Goal: Information Seeking & Learning: Compare options

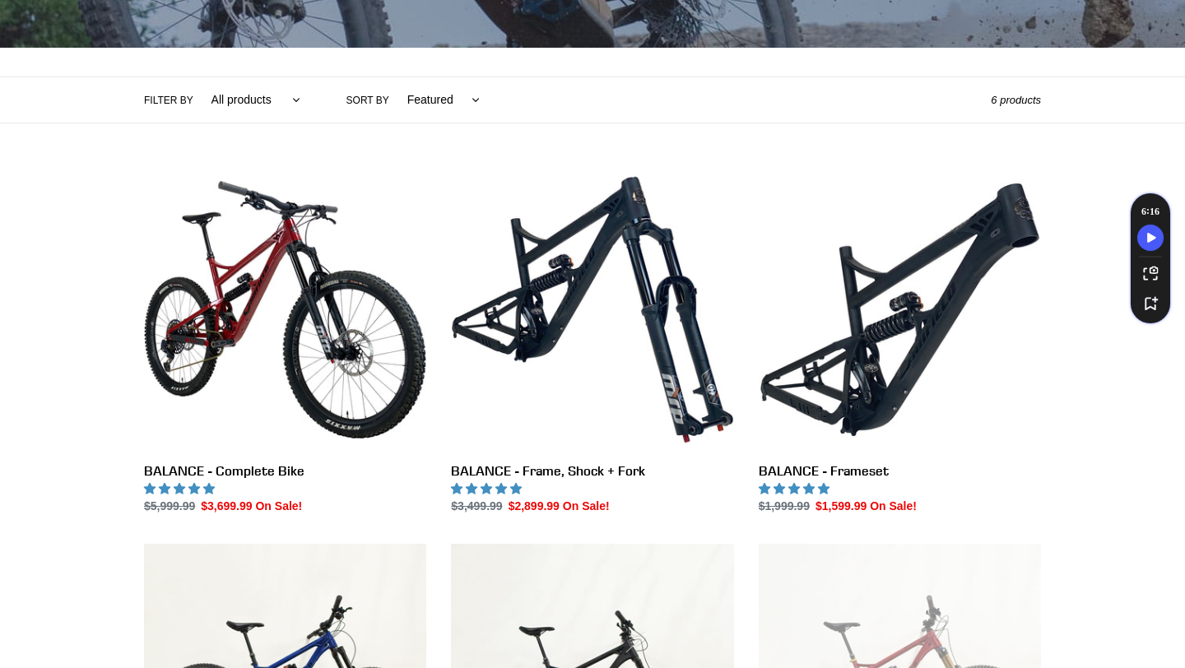
scroll to position [324, 0]
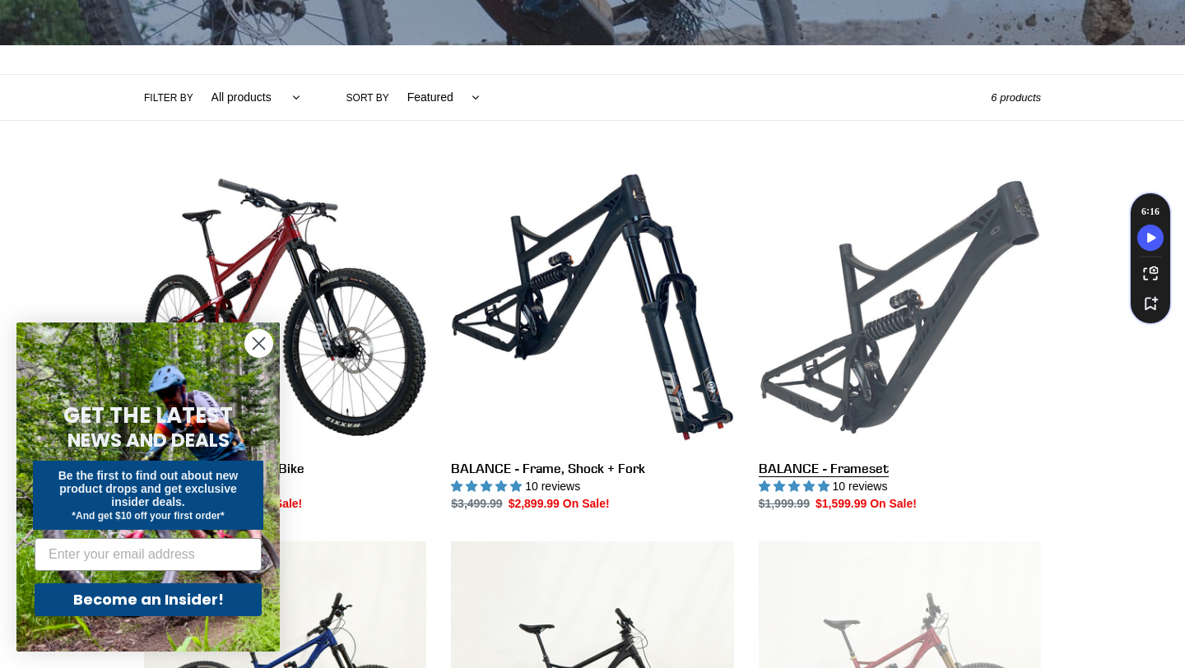
click at [928, 327] on link "BALANCE - Frameset" at bounding box center [900, 339] width 282 height 347
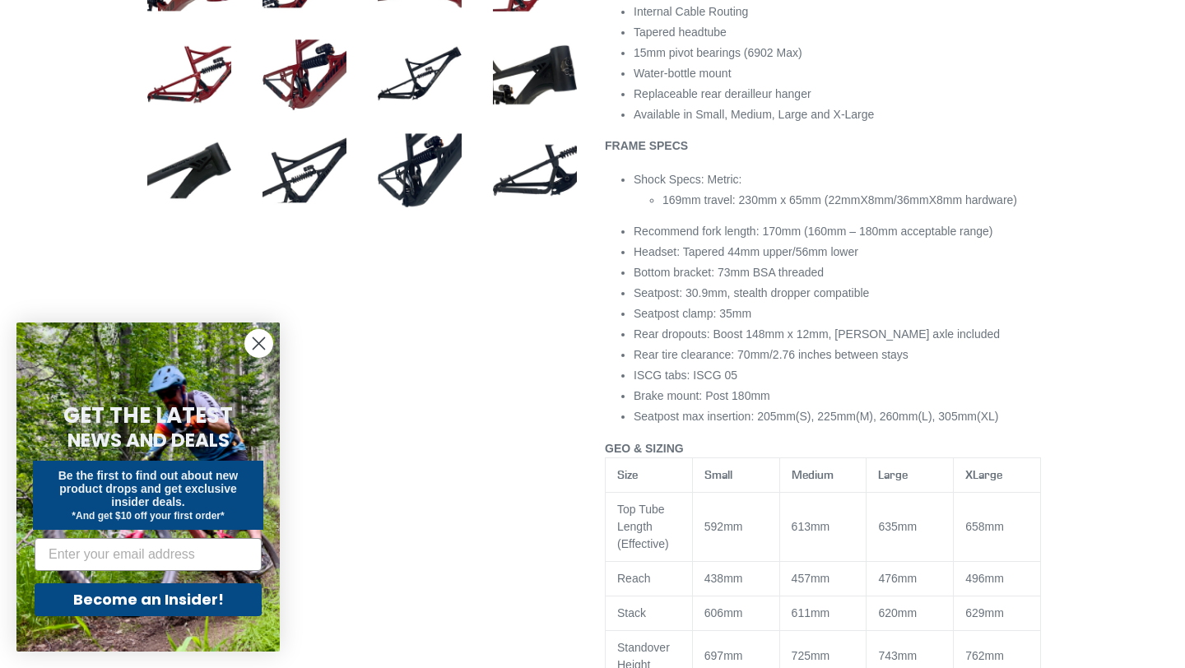
select select "highest-rating"
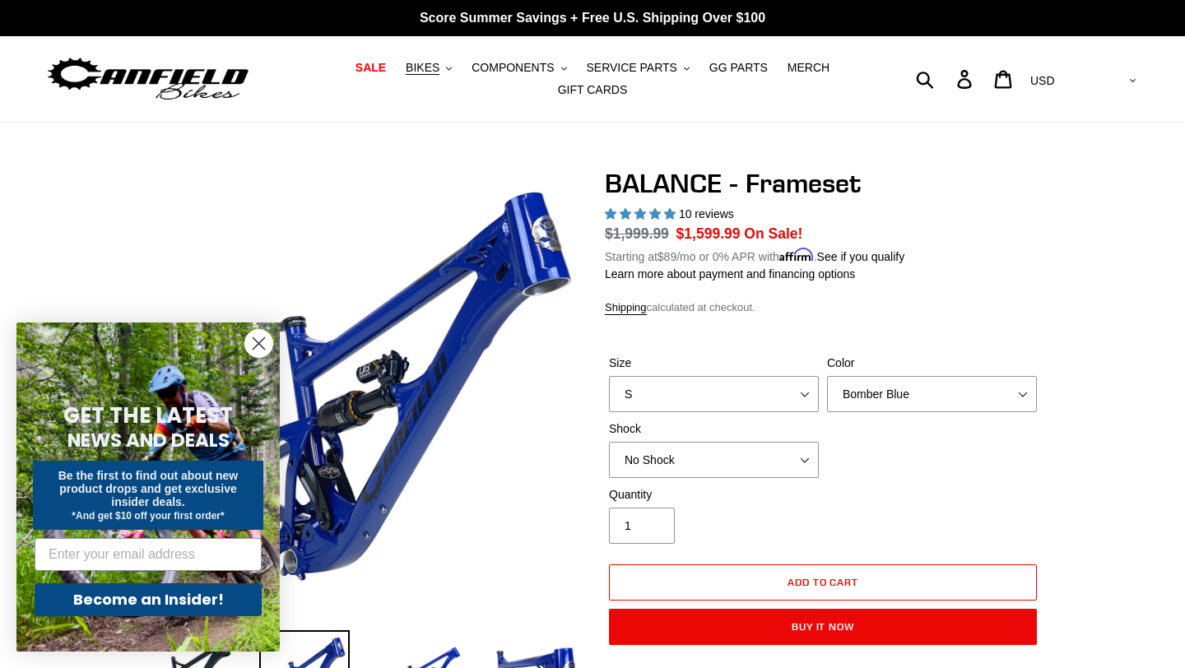
scroll to position [3, 0]
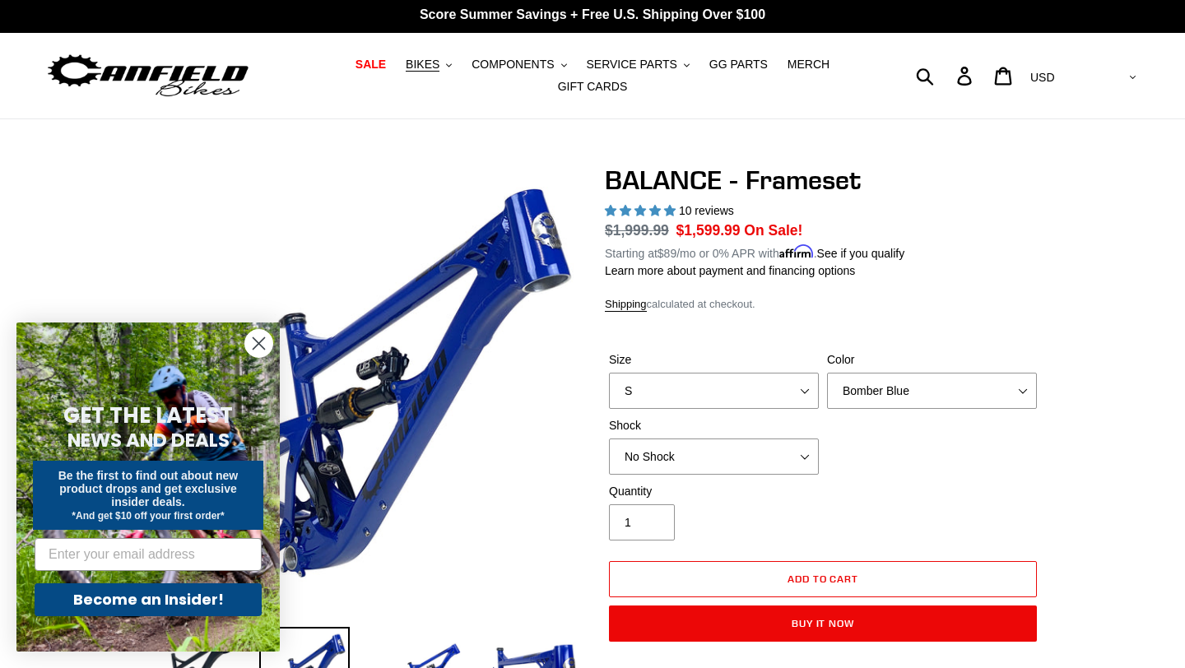
click at [258, 339] on circle "Close dialog" at bounding box center [258, 343] width 27 height 27
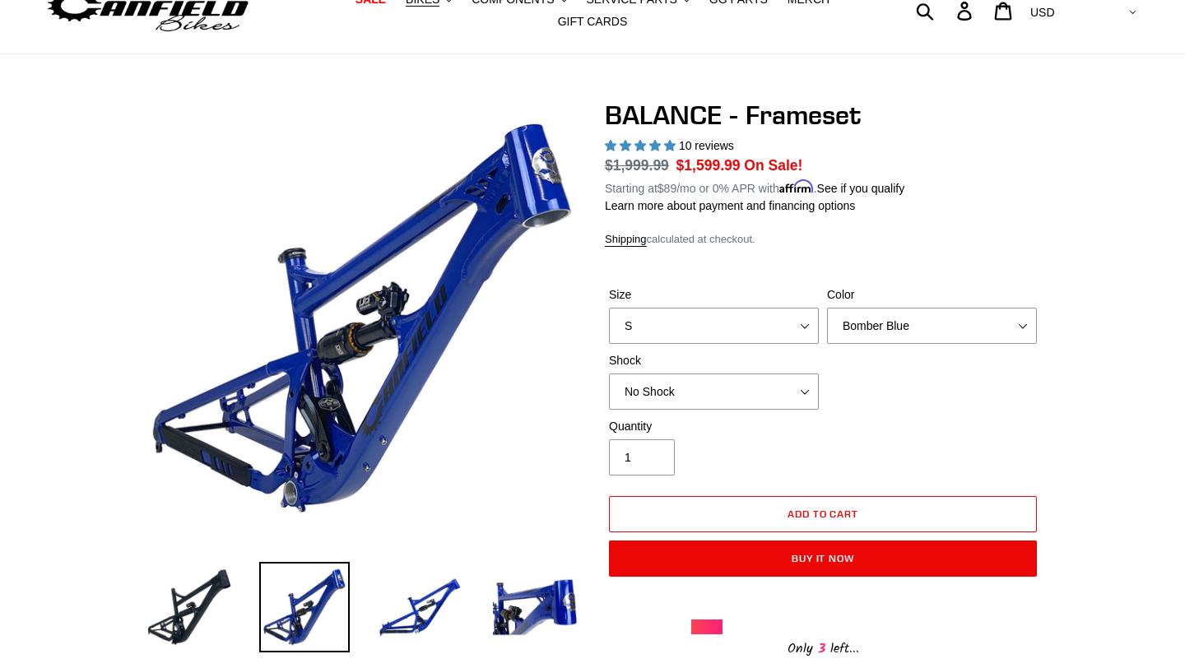
scroll to position [71, 0]
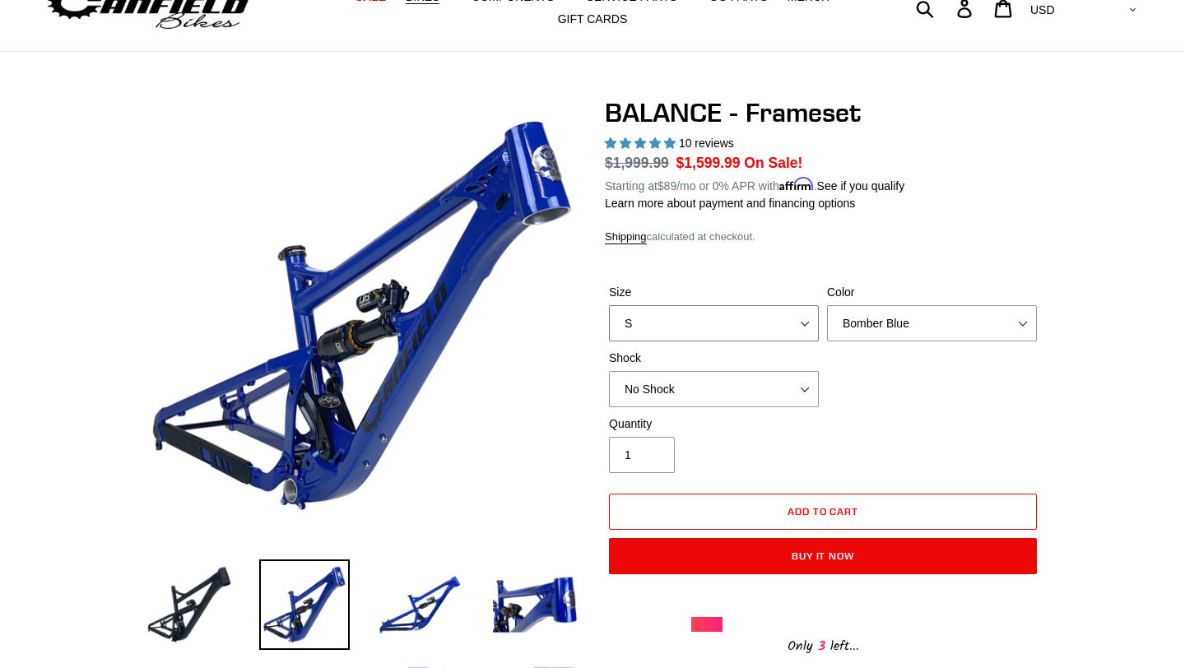
click at [795, 326] on select "S M L XL" at bounding box center [714, 323] width 210 height 36
click at [850, 323] on select "Bomber Blue Goat's Blood Stealth Black" at bounding box center [932, 323] width 210 height 36
select select "Stealth Black"
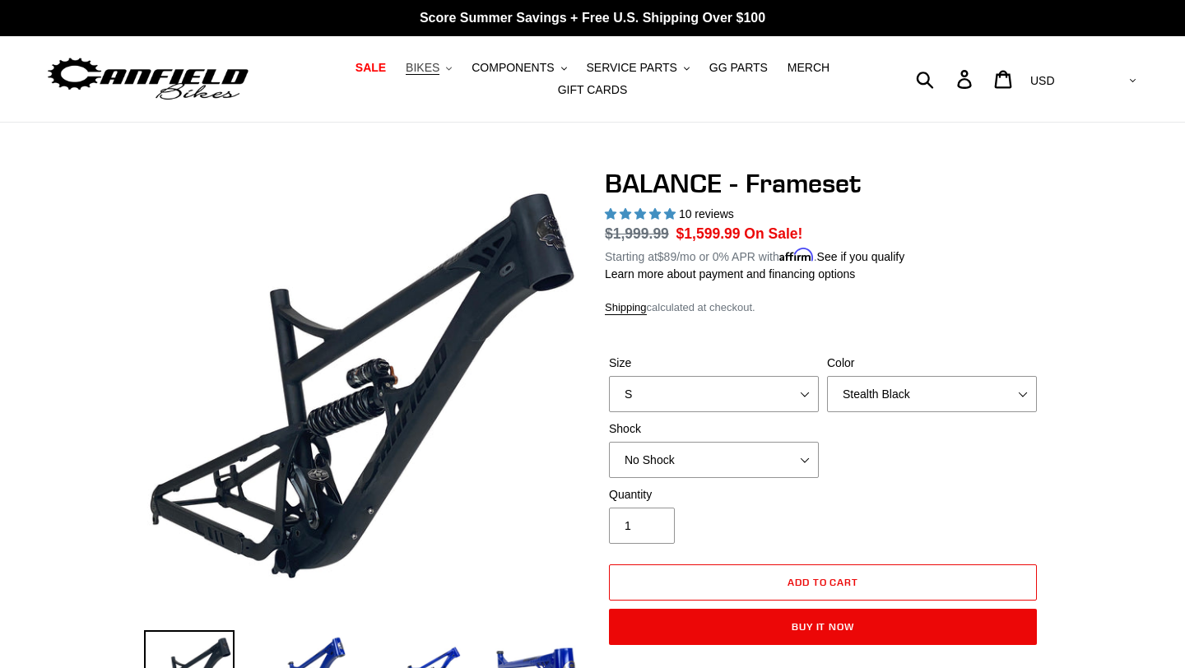
click at [440, 68] on span "BIKES" at bounding box center [423, 68] width 34 height 14
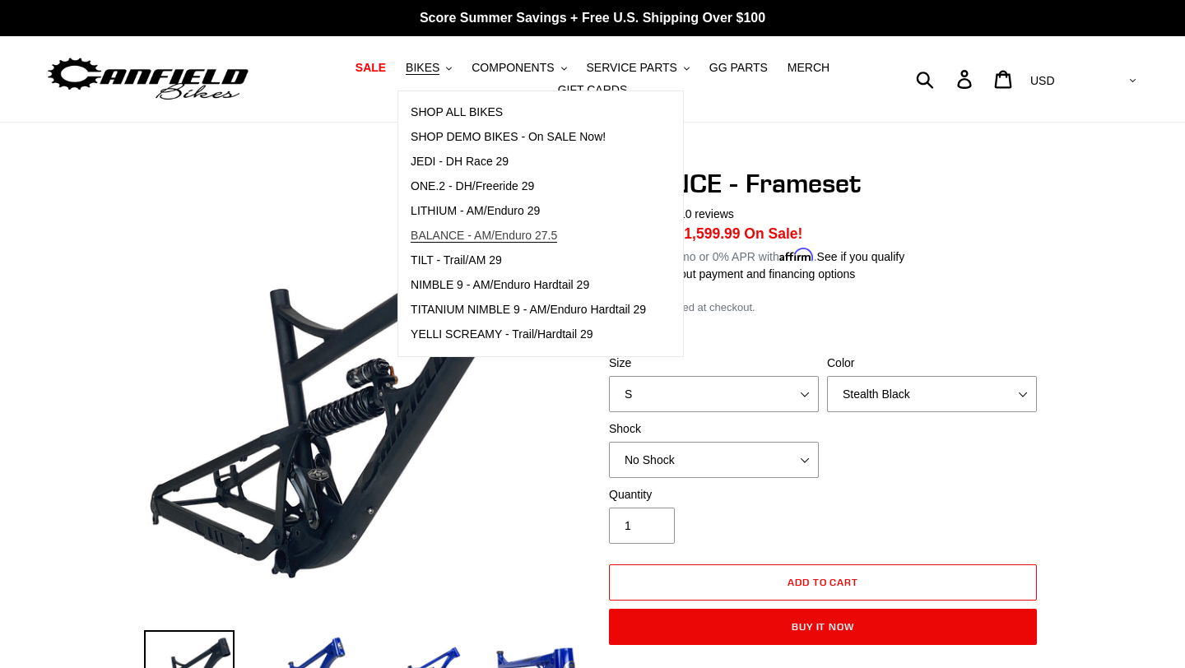
click at [436, 226] on link "BALANCE - AM/Enduro 27.5" at bounding box center [528, 236] width 260 height 25
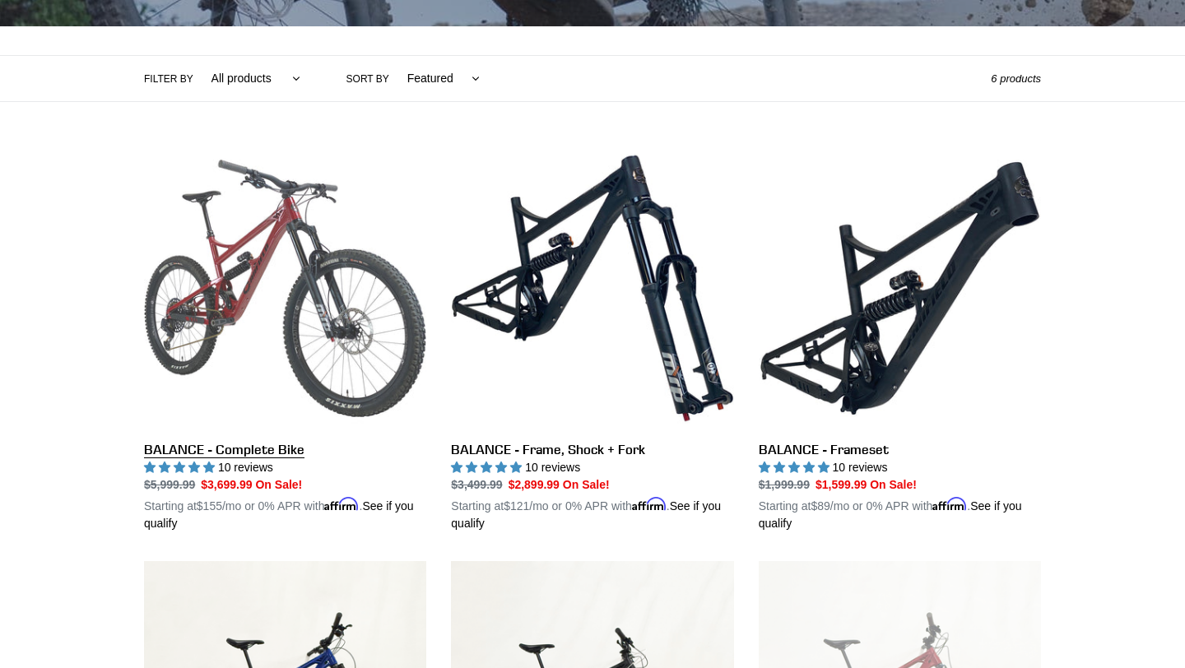
click at [300, 355] on link "BALANCE - Complete Bike" at bounding box center [285, 339] width 282 height 385
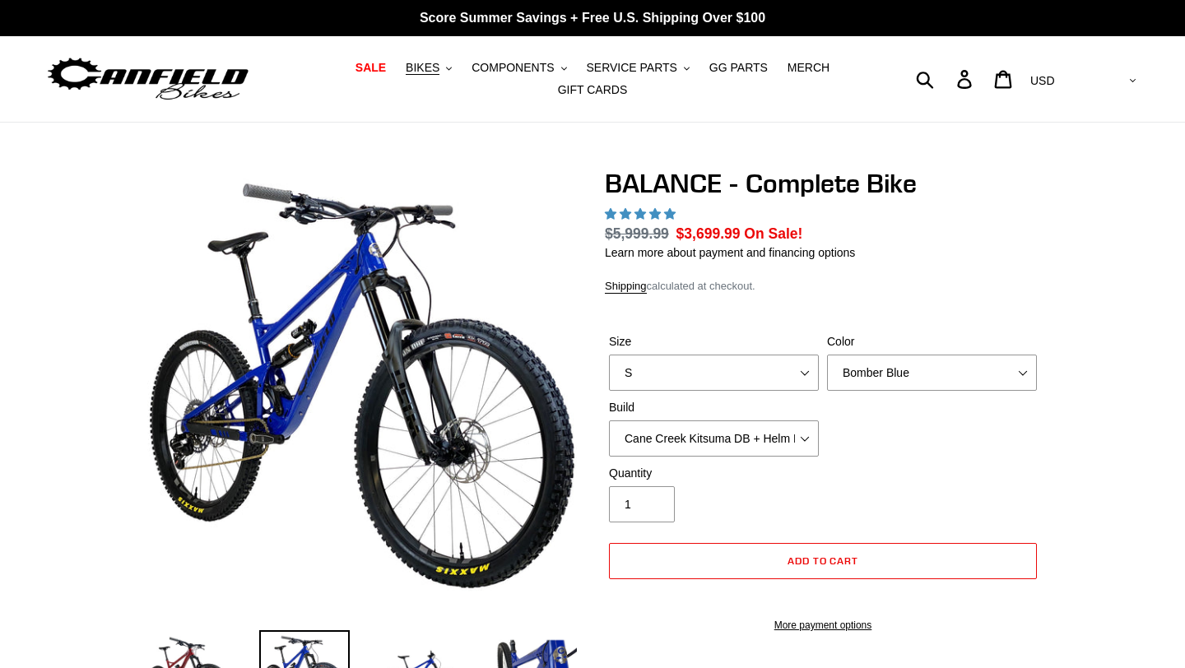
select select "highest-rating"
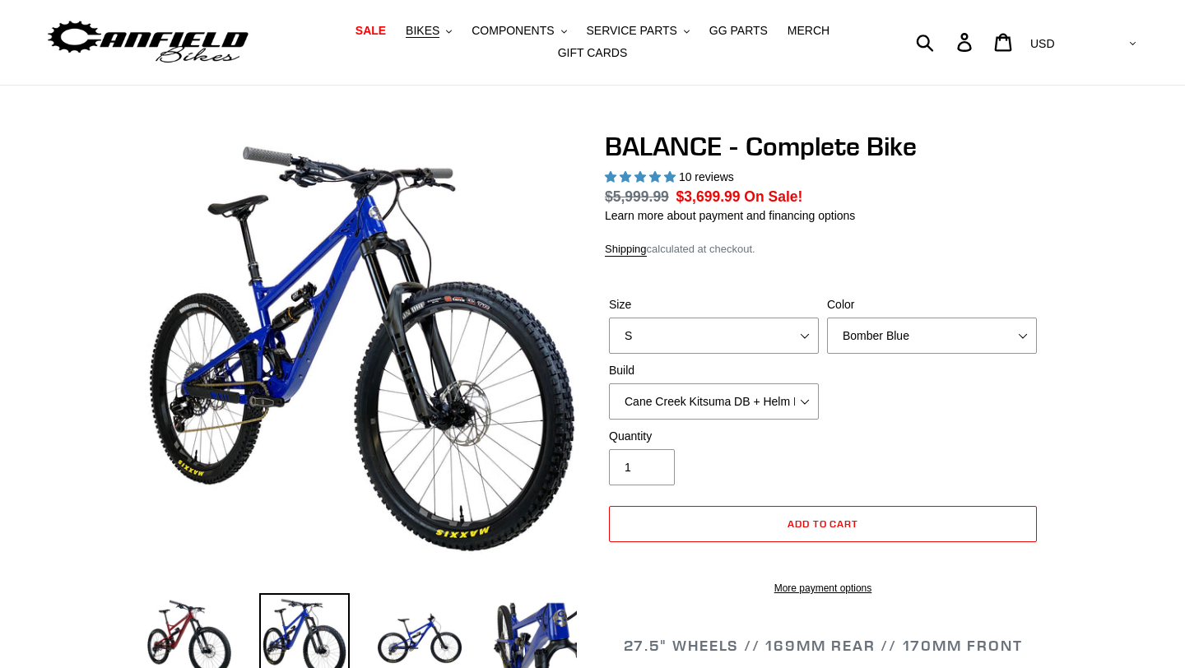
scroll to position [39, 0]
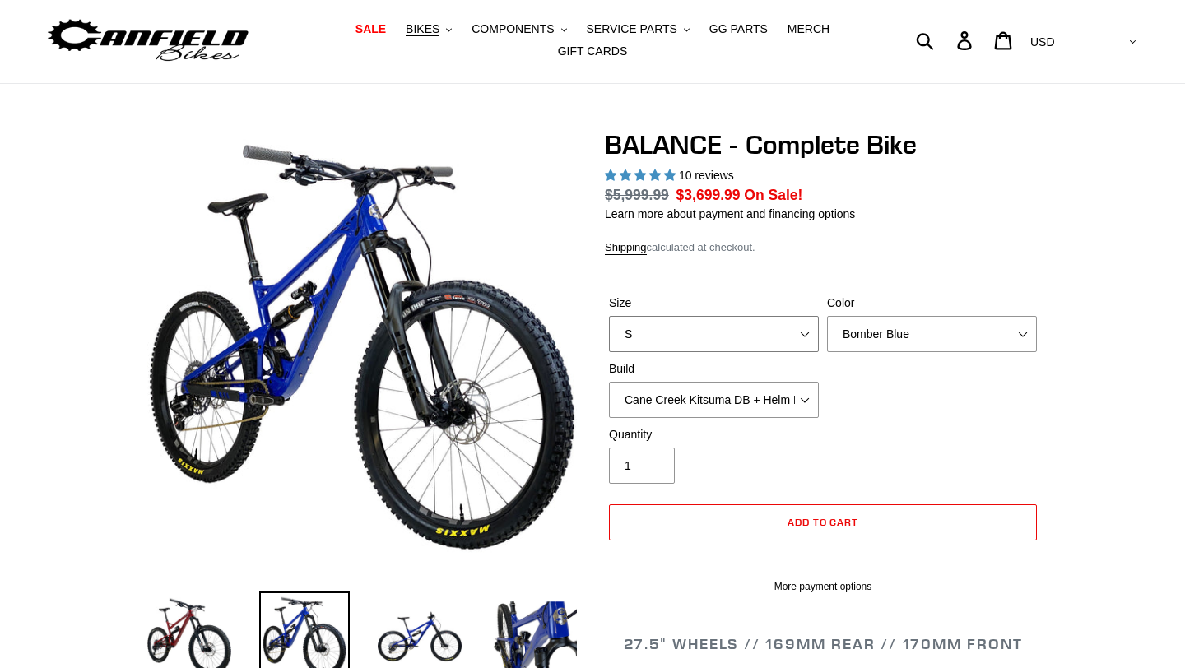
click at [794, 333] on select "S M L XL" at bounding box center [714, 334] width 210 height 36
click at [903, 336] on select "Bomber Blue Goat's Blood Stealth Black" at bounding box center [932, 334] width 210 height 36
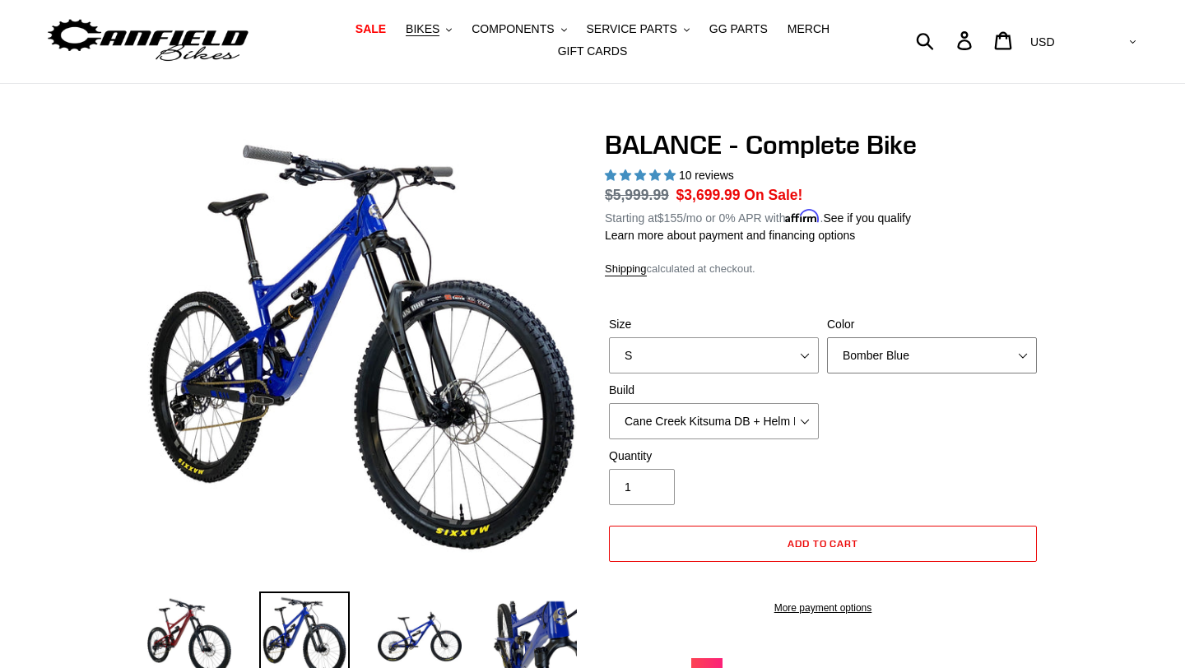
select select "Stealth Black"
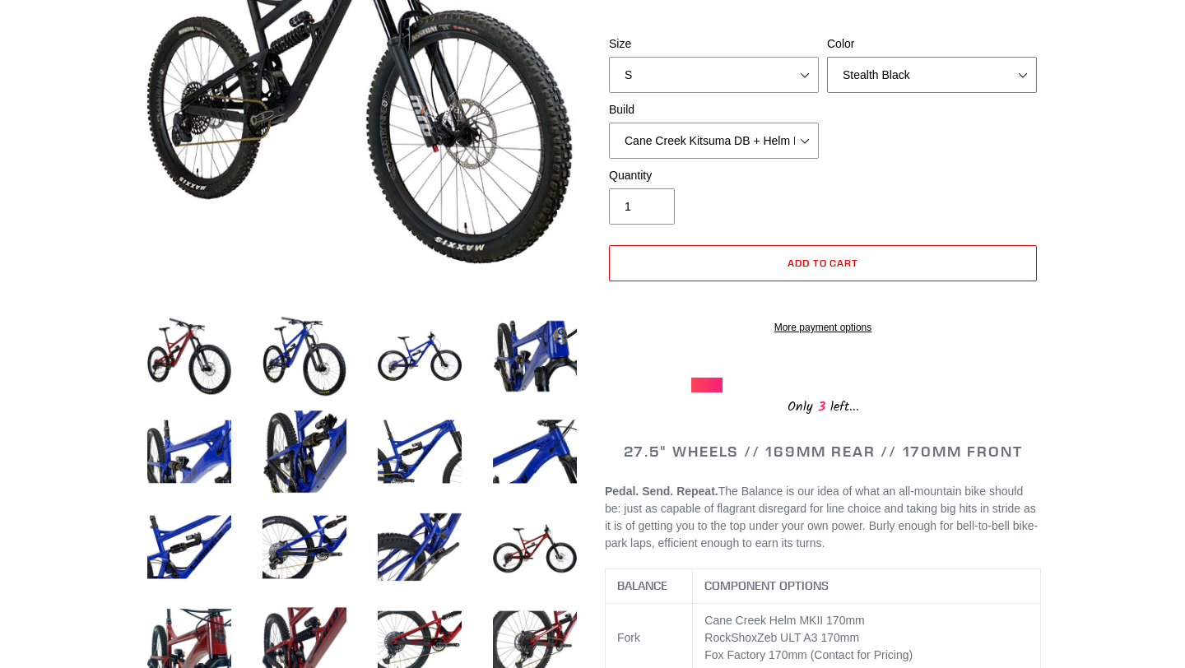
scroll to position [297, 0]
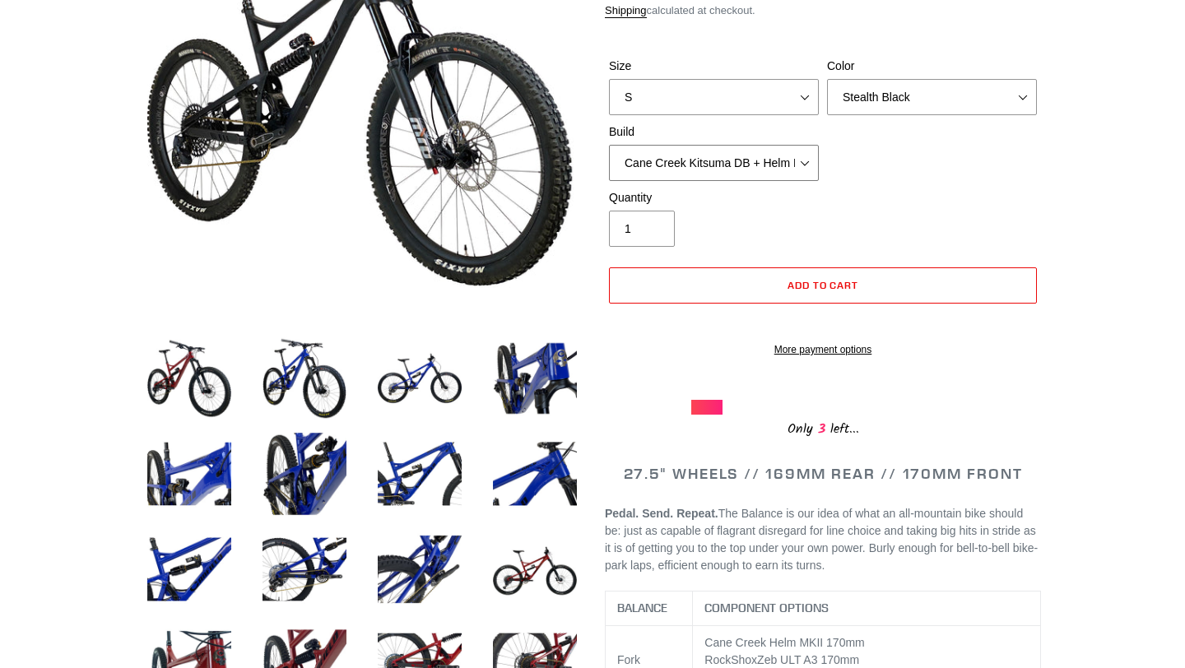
click at [803, 162] on select "Cane Creek Kitsuma DB + Helm MKII + SRAM GX Cane Creek Kitsuma DB + Helm MKII +…" at bounding box center [714, 163] width 210 height 36
select select "RockShox Vivid ULT + Zeb ULT + SRAM GX"
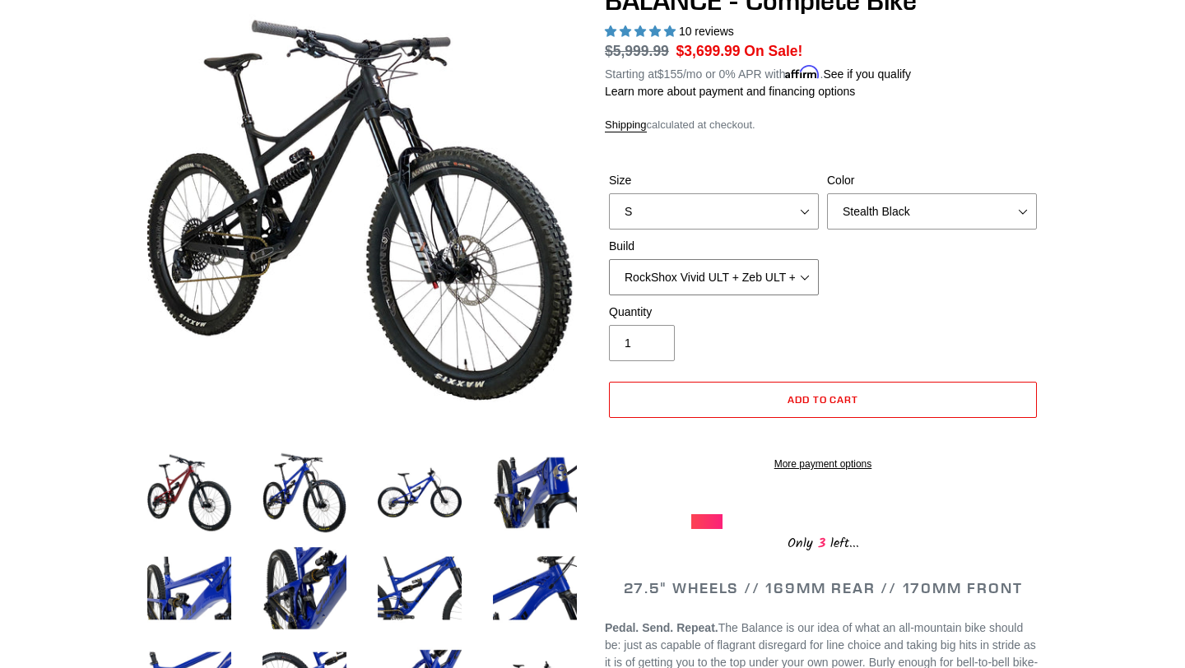
scroll to position [156, 0]
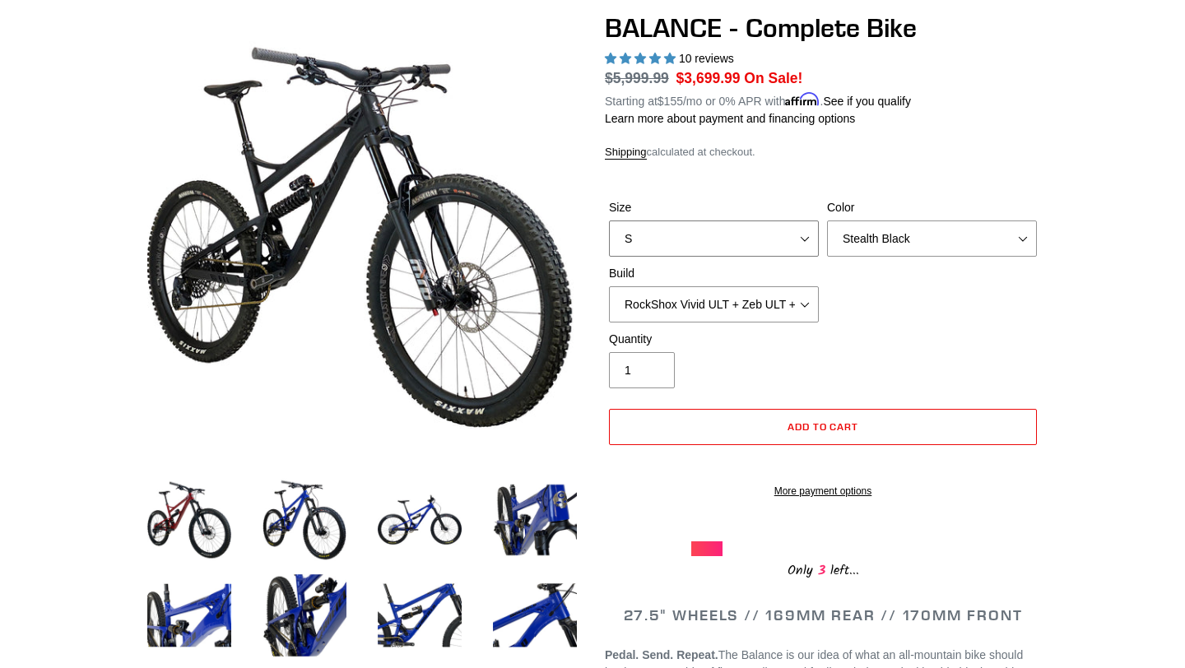
click at [752, 235] on select "S M L XL" at bounding box center [714, 239] width 210 height 36
click at [748, 301] on select "Cane Creek Kitsuma DB + Helm MKII + SRAM GX Cane Creek Kitsuma DB + Helm MKII +…" at bounding box center [714, 304] width 210 height 36
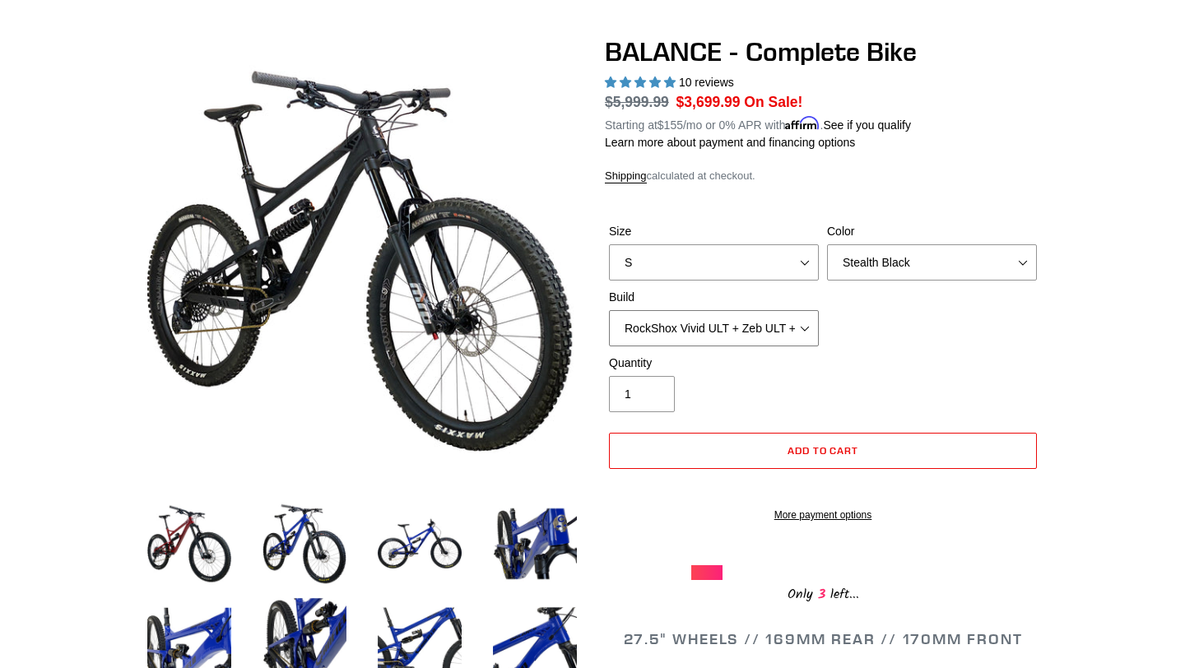
scroll to position [128, 0]
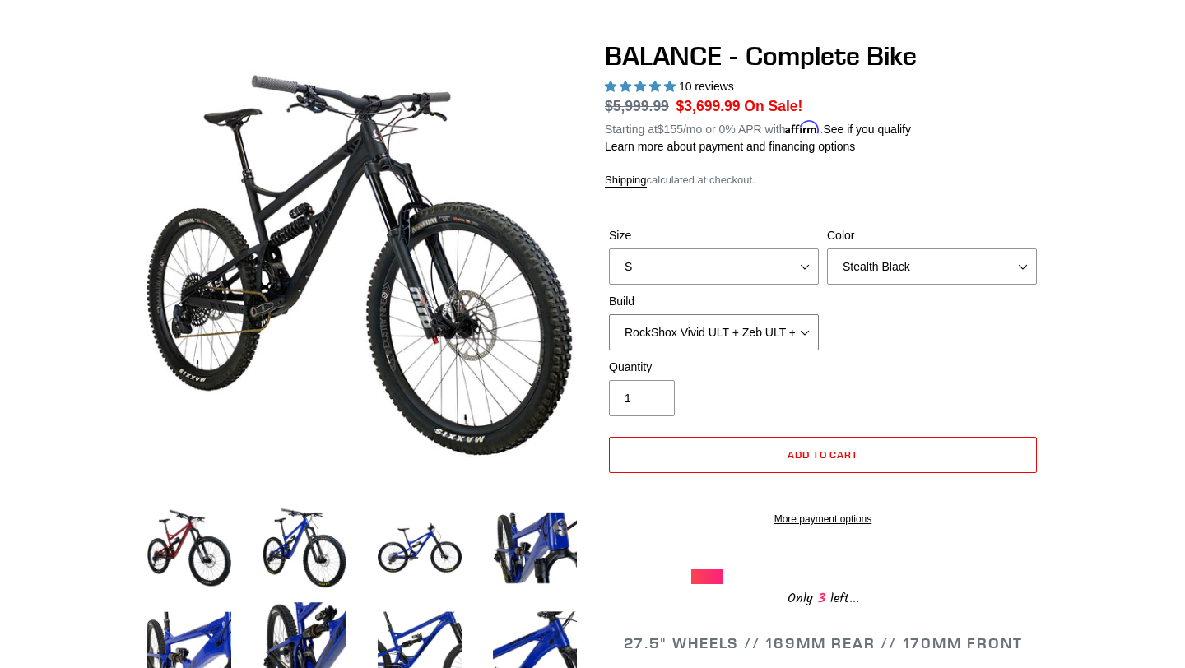
click at [802, 332] on select "Cane Creek Kitsuma DB + Helm MKII + SRAM GX Cane Creek Kitsuma DB + Helm MKII +…" at bounding box center [714, 332] width 210 height 36
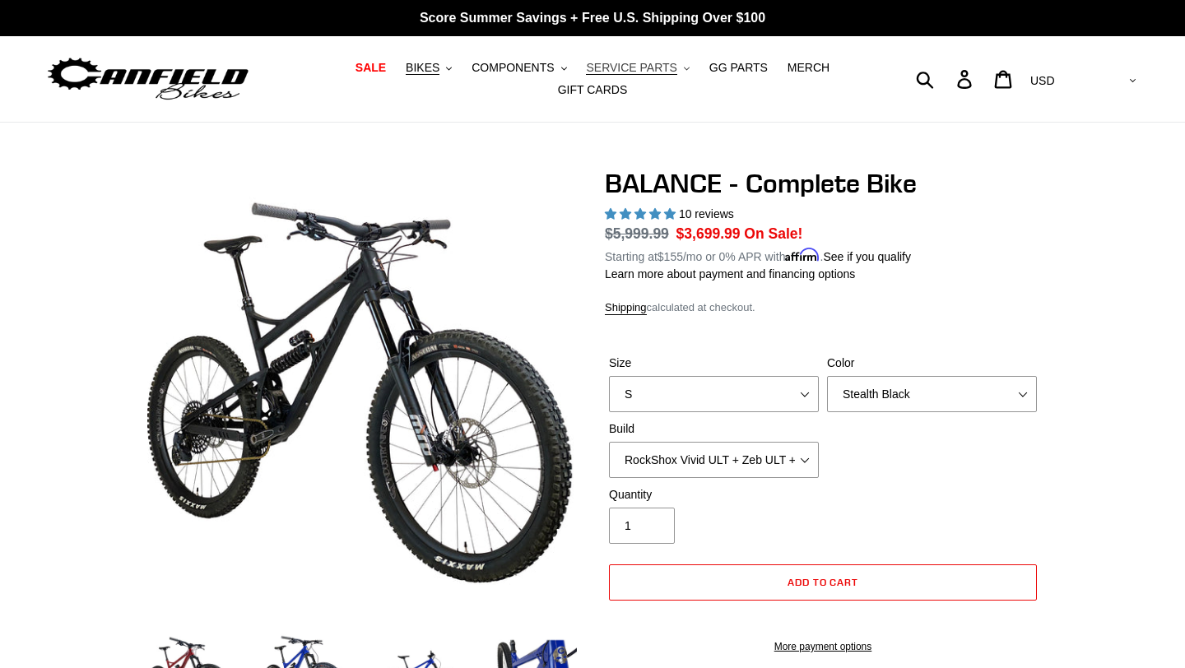
click at [677, 65] on button "SERVICE PARTS .cls-1{fill:#231f20}" at bounding box center [637, 68] width 119 height 22
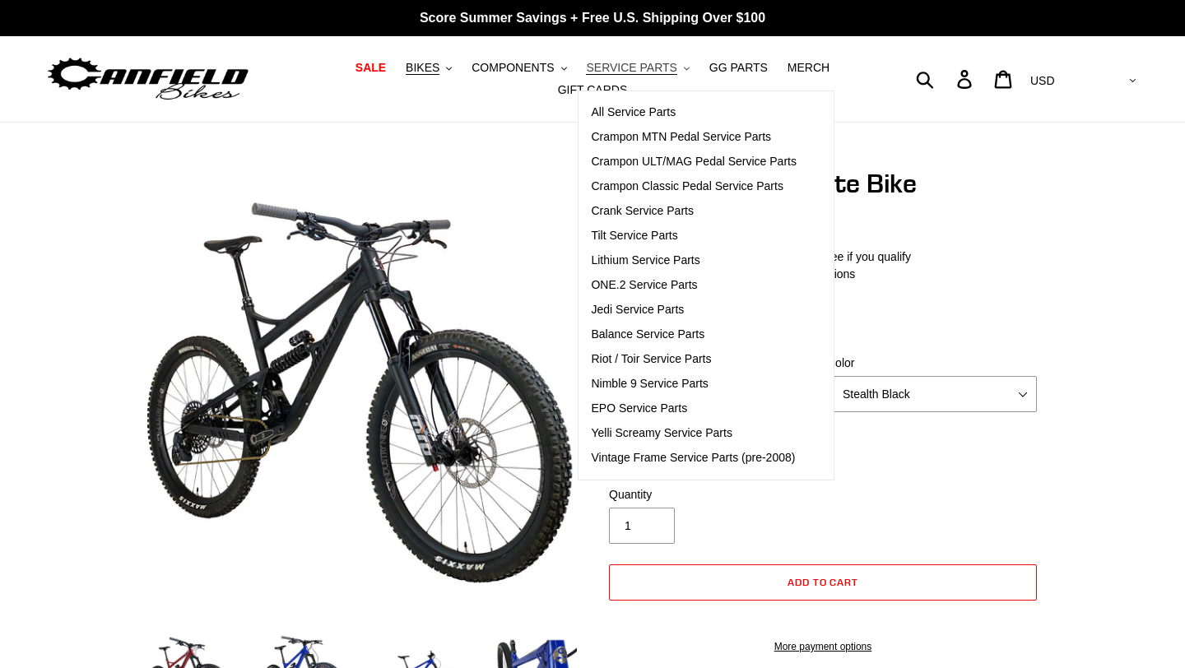
click at [677, 65] on button "SERVICE PARTS .cls-1{fill:#231f20}" at bounding box center [637, 68] width 119 height 22
